Goal: Information Seeking & Learning: Learn about a topic

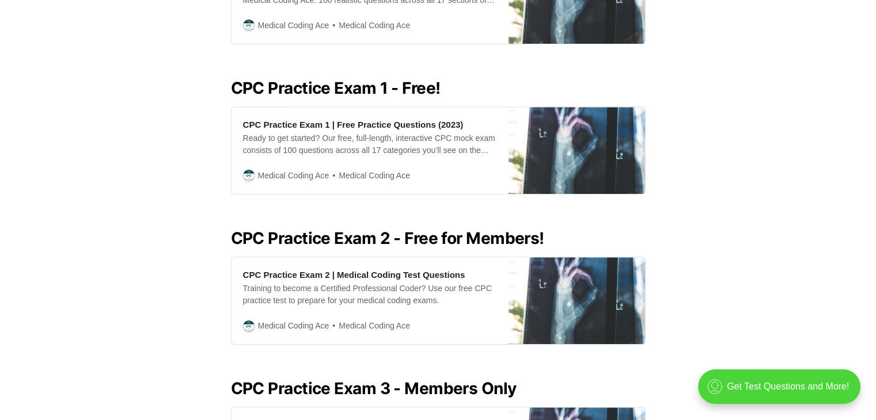
scroll to position [431, 0]
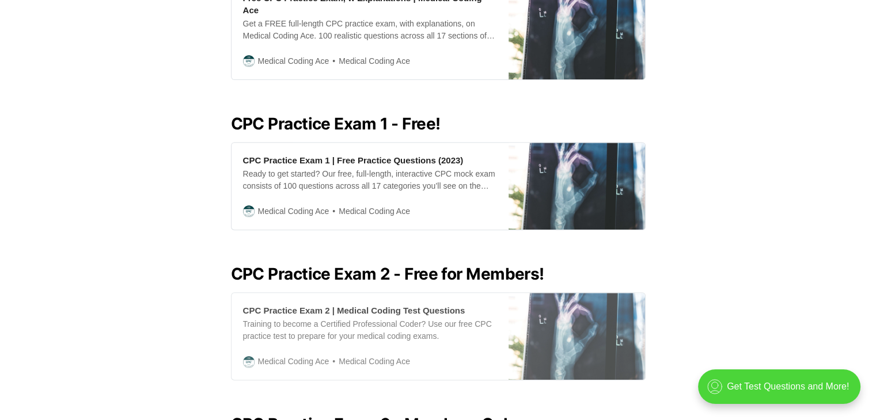
click at [345, 318] on div "Training to become a Certified Professional Coder? Use our free CPC practice te…" at bounding box center [370, 330] width 254 height 24
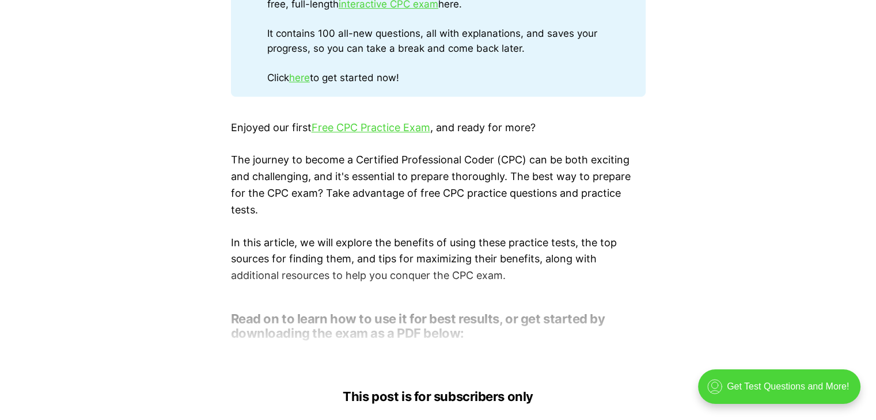
scroll to position [691, 0]
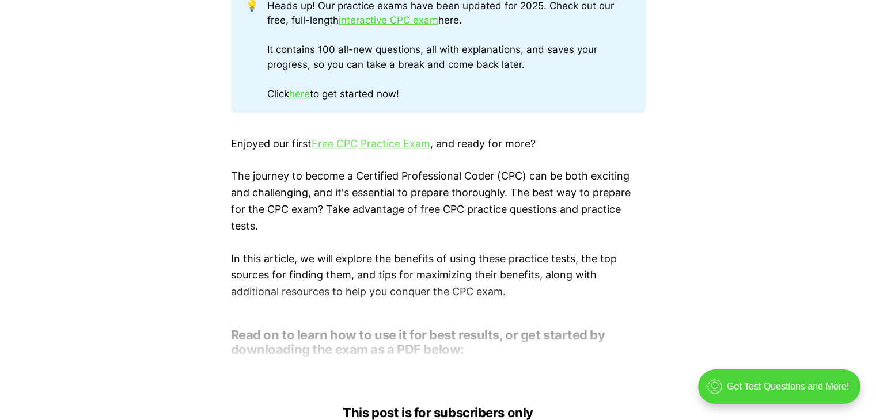
click at [347, 146] on link "Free CPC Practice Exam" at bounding box center [370, 144] width 119 height 12
click at [306, 96] on link "here" at bounding box center [299, 94] width 21 height 12
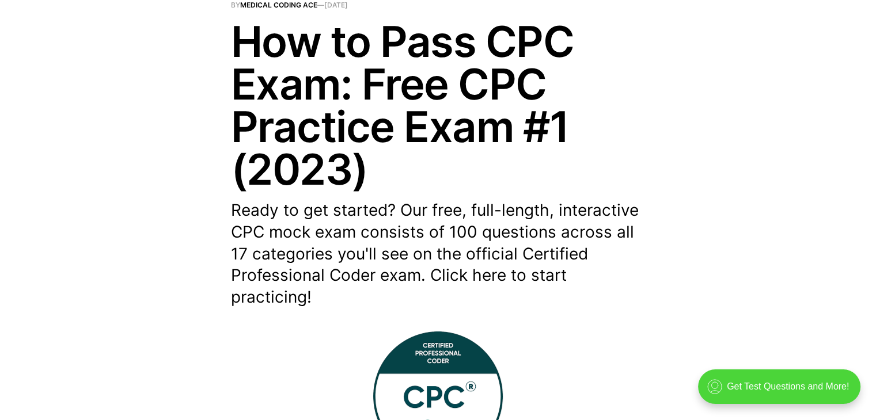
scroll to position [58, 0]
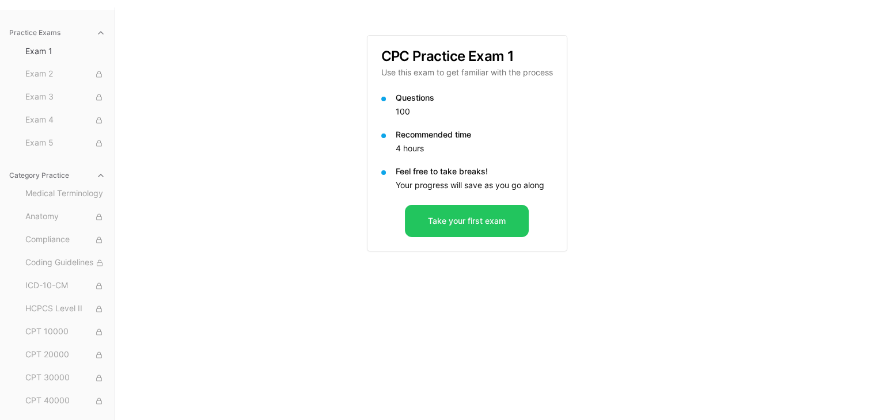
scroll to position [106, 0]
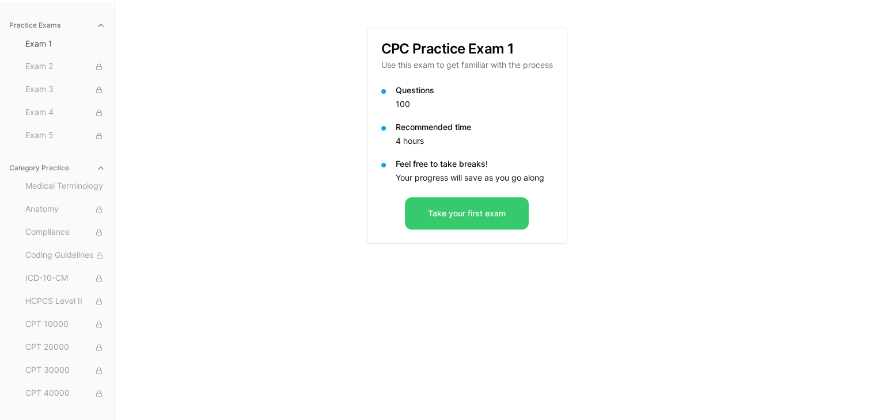
click at [410, 226] on button "Take your first exam" at bounding box center [467, 213] width 124 height 32
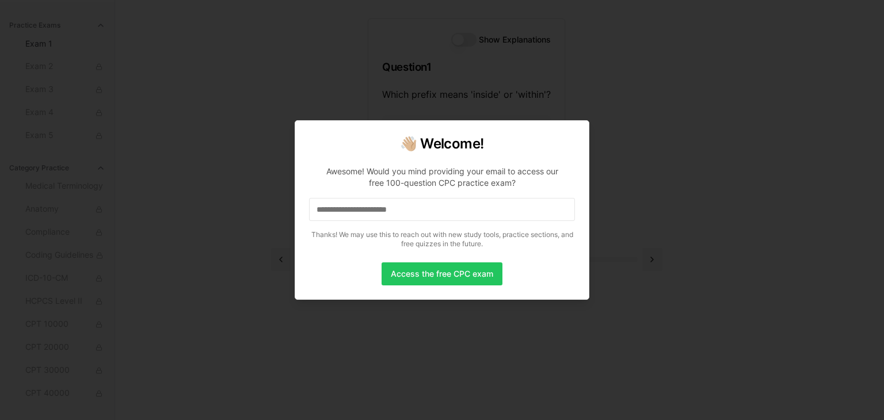
click at [364, 212] on input at bounding box center [442, 209] width 266 height 23
click at [332, 212] on input "*" at bounding box center [442, 209] width 266 height 23
click at [346, 210] on input at bounding box center [442, 209] width 266 height 23
click at [396, 280] on button "Access the free CPC exam" at bounding box center [442, 274] width 121 height 23
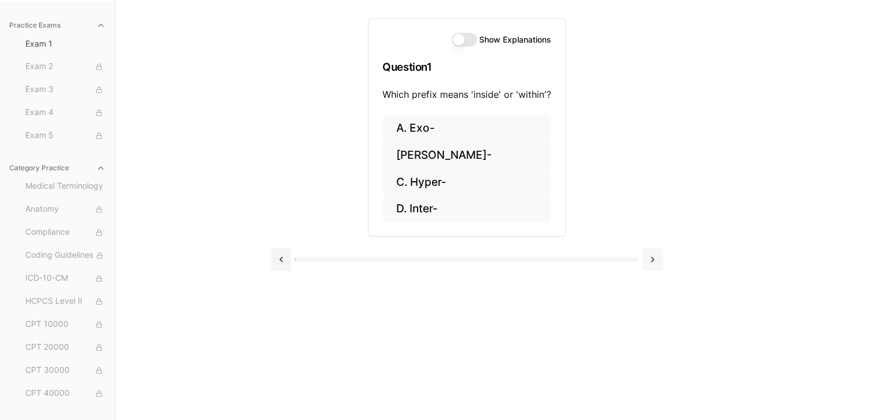
click at [653, 268] on button at bounding box center [652, 259] width 20 height 23
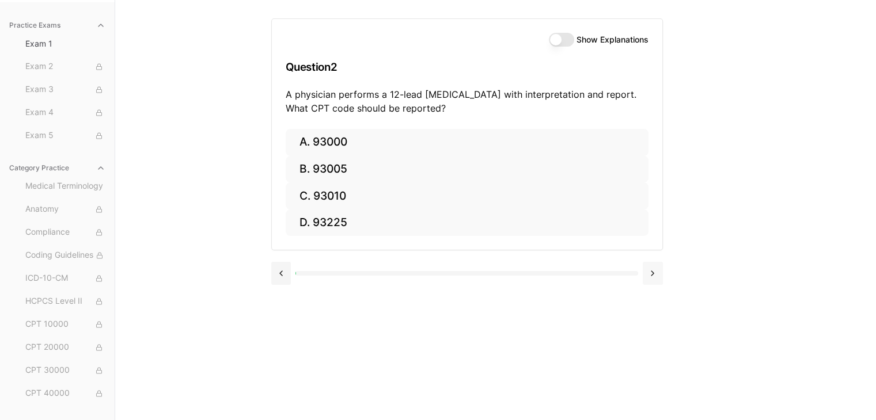
click at [652, 264] on button at bounding box center [652, 273] width 20 height 23
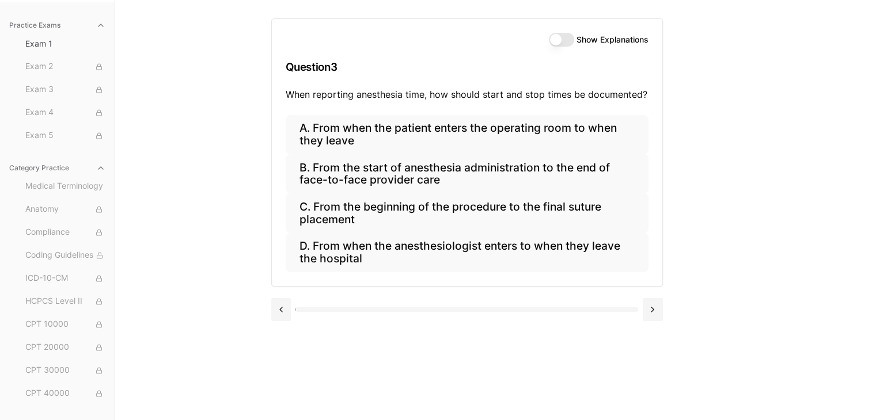
click at [652, 264] on div "A. From when the patient enters the operating room to when they leave B. From t…" at bounding box center [467, 200] width 390 height 171
click at [649, 304] on button at bounding box center [652, 309] width 20 height 23
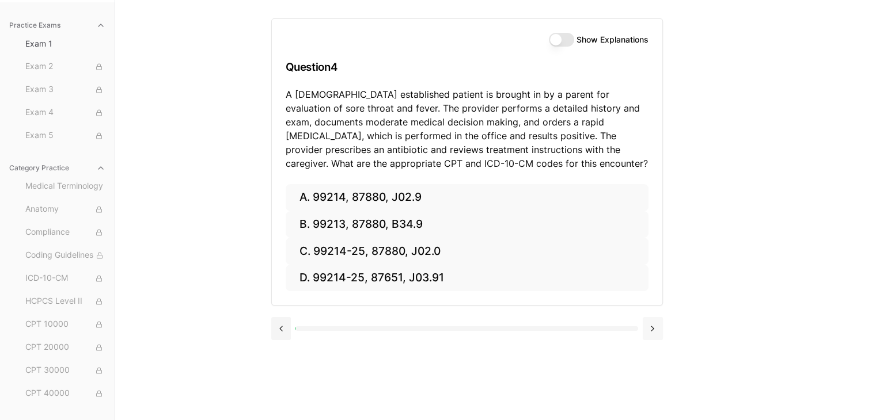
click at [653, 319] on button at bounding box center [652, 328] width 20 height 23
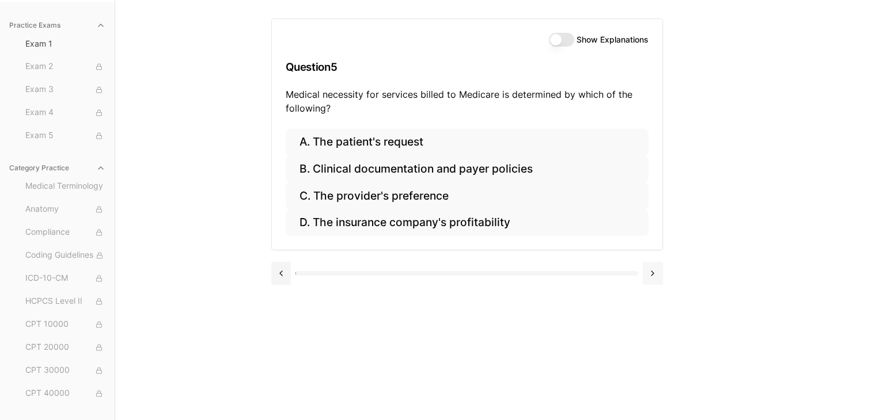
click at [651, 282] on button at bounding box center [652, 273] width 20 height 23
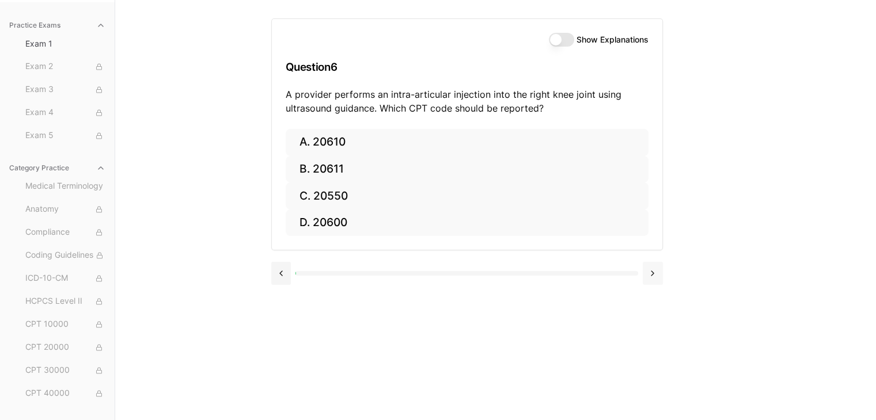
click at [651, 277] on button at bounding box center [652, 273] width 20 height 23
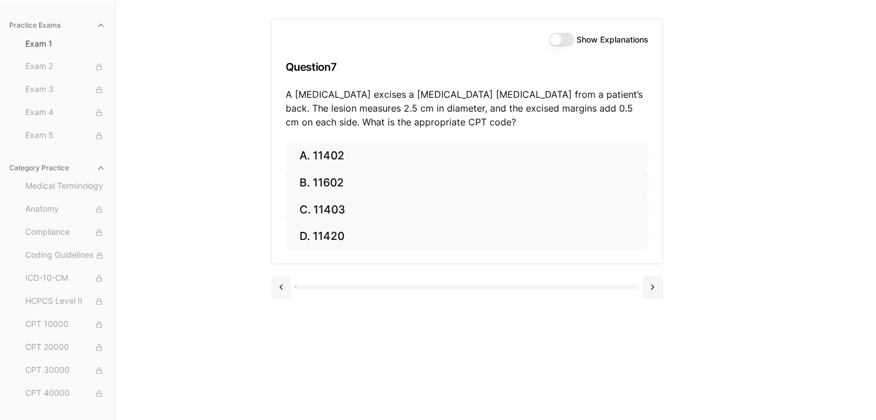
click at [284, 291] on button at bounding box center [281, 287] width 20 height 23
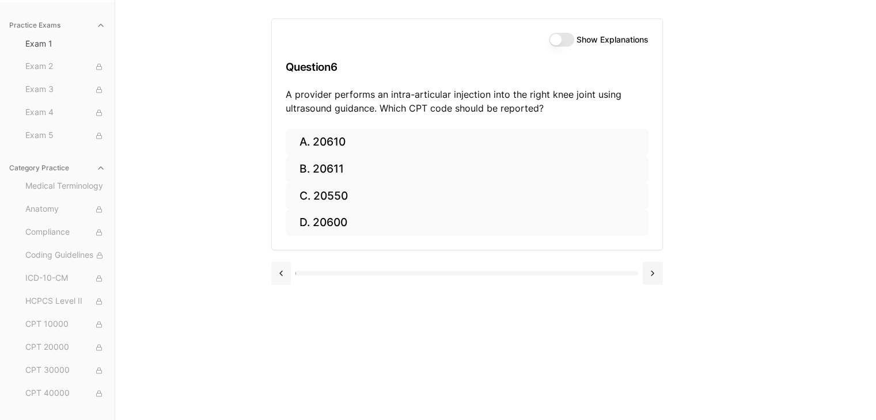
click at [284, 291] on div at bounding box center [466, 272] width 391 height 44
click at [284, 279] on button at bounding box center [281, 273] width 20 height 23
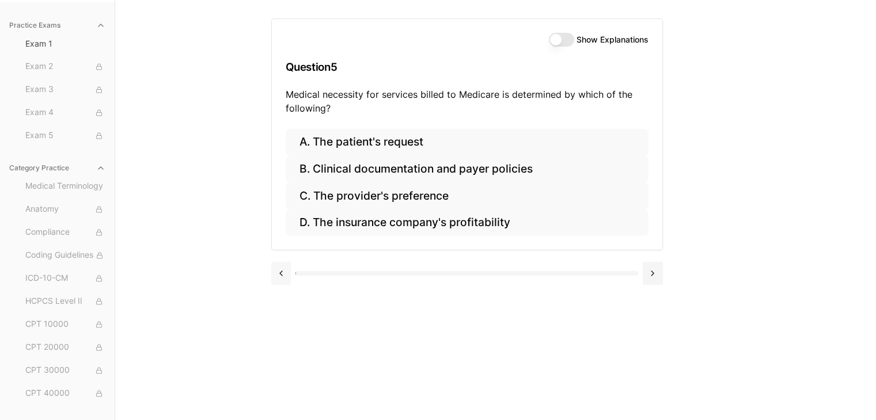
click at [284, 279] on button at bounding box center [281, 273] width 20 height 23
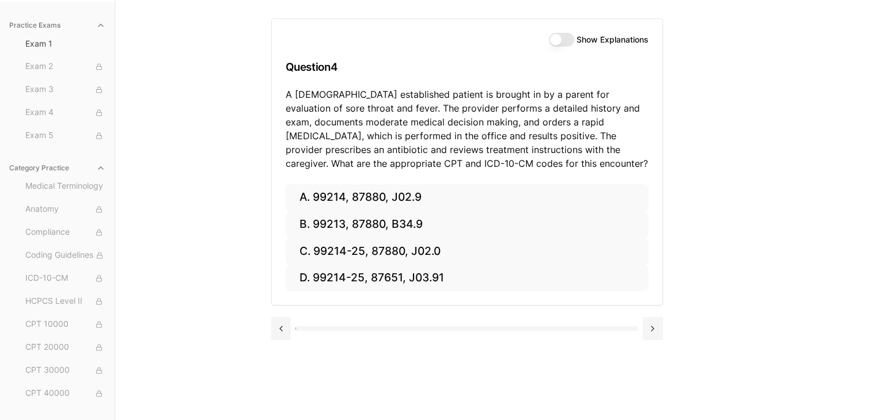
click at [284, 278] on div "A. 99214, 87880, J02.9 B. 99213, 87880, B34.9 C. 99214-25, 87880, J02.0 D. 9921…" at bounding box center [467, 244] width 390 height 121
click at [286, 334] on button at bounding box center [281, 328] width 20 height 23
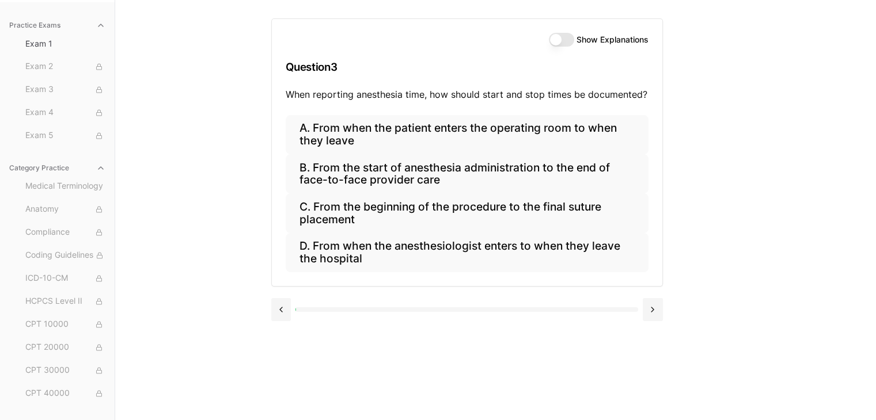
click at [286, 332] on div "Show Explanations Question 3 When reporting anesthesia time, how should start a…" at bounding box center [495, 210] width 449 height 420
click at [284, 313] on button at bounding box center [281, 309] width 20 height 23
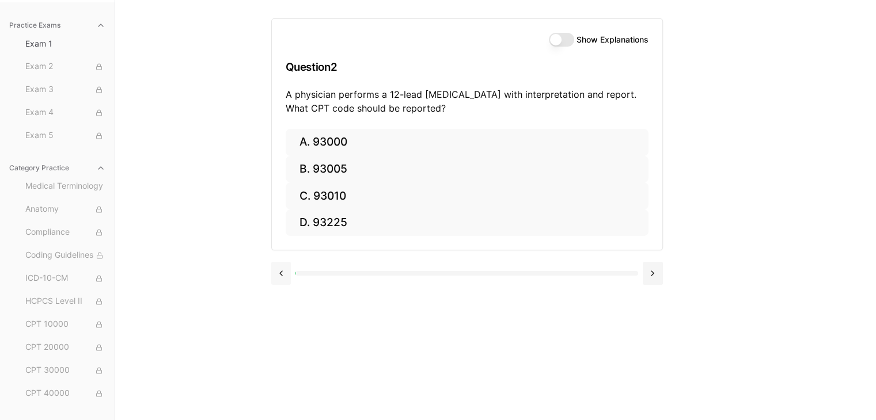
click at [279, 280] on button at bounding box center [281, 273] width 20 height 23
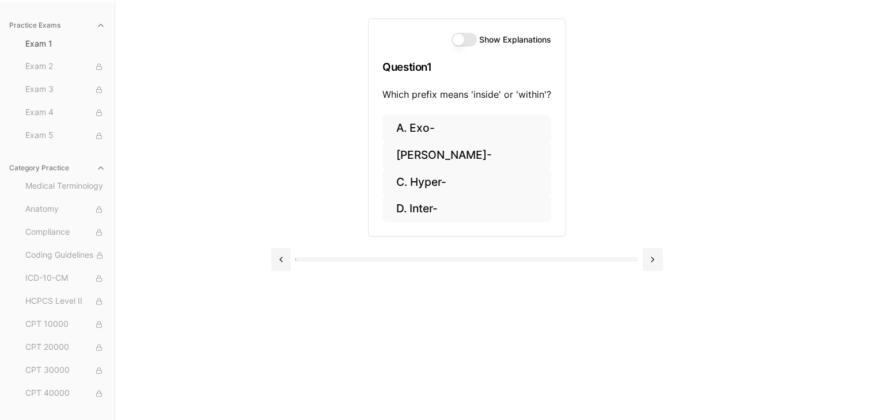
drag, startPoint x: 808, startPoint y: 1, endPoint x: 670, endPoint y: 86, distance: 163.1
click at [670, 86] on div "Show Explanations Question 1 Which prefix means 'inside' or 'within'? A. Exo- B…" at bounding box center [495, 210] width 449 height 420
click at [651, 258] on button at bounding box center [652, 259] width 20 height 23
click at [651, 258] on div at bounding box center [466, 259] width 391 height 44
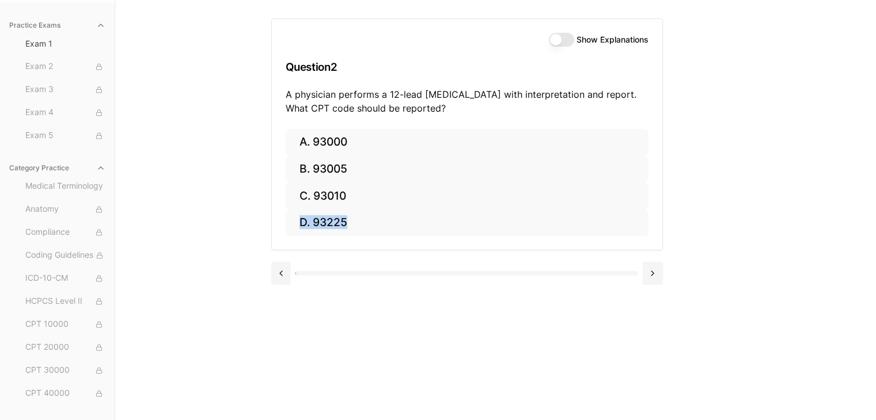
click at [651, 258] on div at bounding box center [466, 272] width 391 height 44
click at [652, 258] on div at bounding box center [466, 272] width 391 height 44
click at [674, 208] on div "Show Explanations Question 2 A physician performs a 12-lead ECG with interpreta…" at bounding box center [495, 210] width 449 height 420
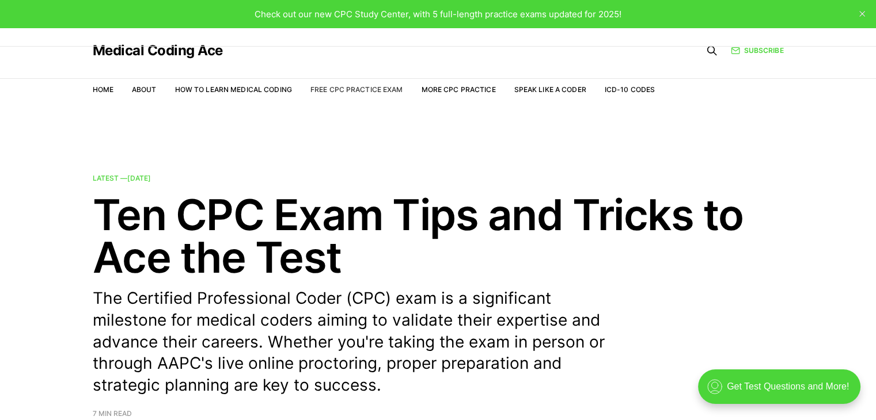
click at [381, 93] on link "Free CPC Practice Exam" at bounding box center [356, 89] width 93 height 9
click at [381, 88] on link "Free CPC Practice Exam" at bounding box center [356, 89] width 93 height 9
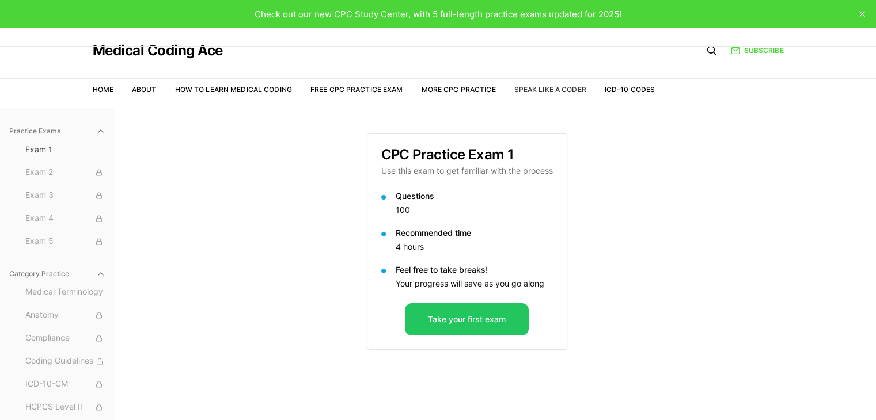
click at [539, 92] on link "Speak Like a Coder" at bounding box center [550, 89] width 72 height 9
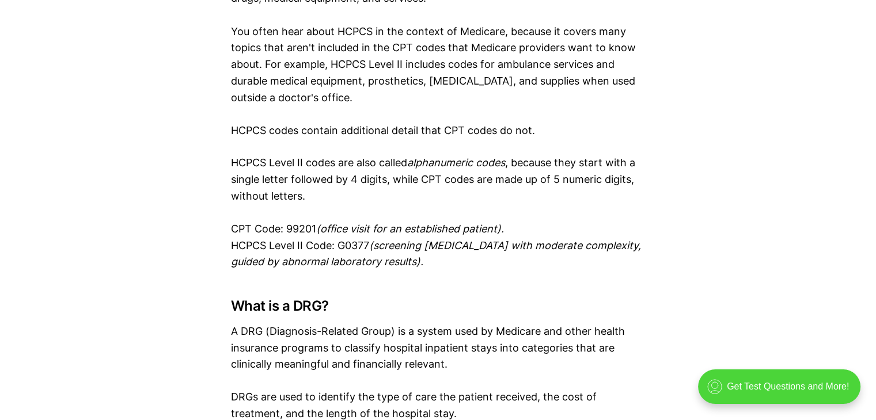
scroll to position [2388, 0]
